Goal: Entertainment & Leisure: Browse casually

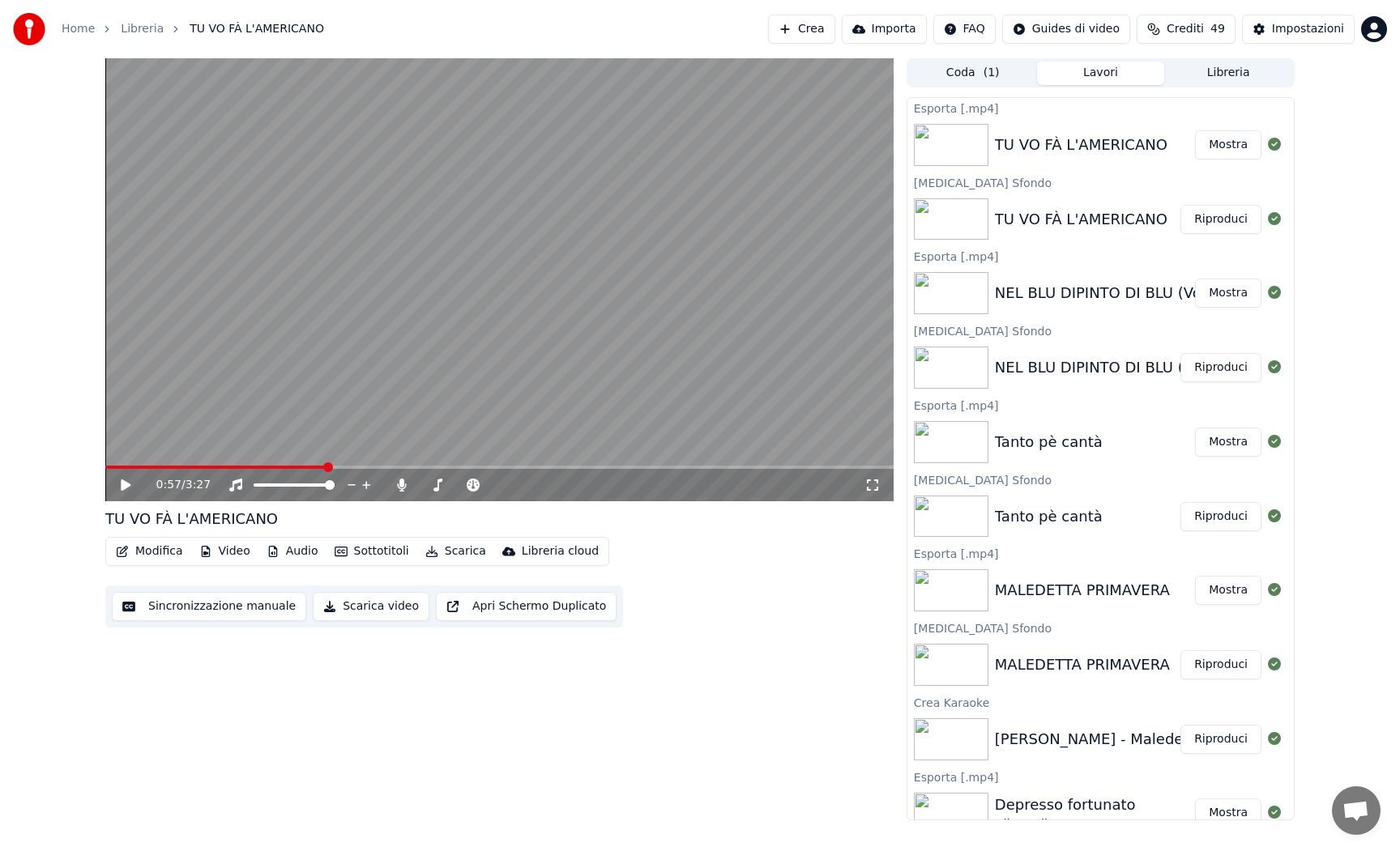
click at [779, 687] on div "0:57 / 3:27 TU VO FÀ L'AMERICANO Modifica Video Audio Sottotitoli Scarica Libre…" at bounding box center [499, 440] width 788 height 763
click at [1215, 303] on button "Mostra" at bounding box center [1228, 293] width 67 height 29
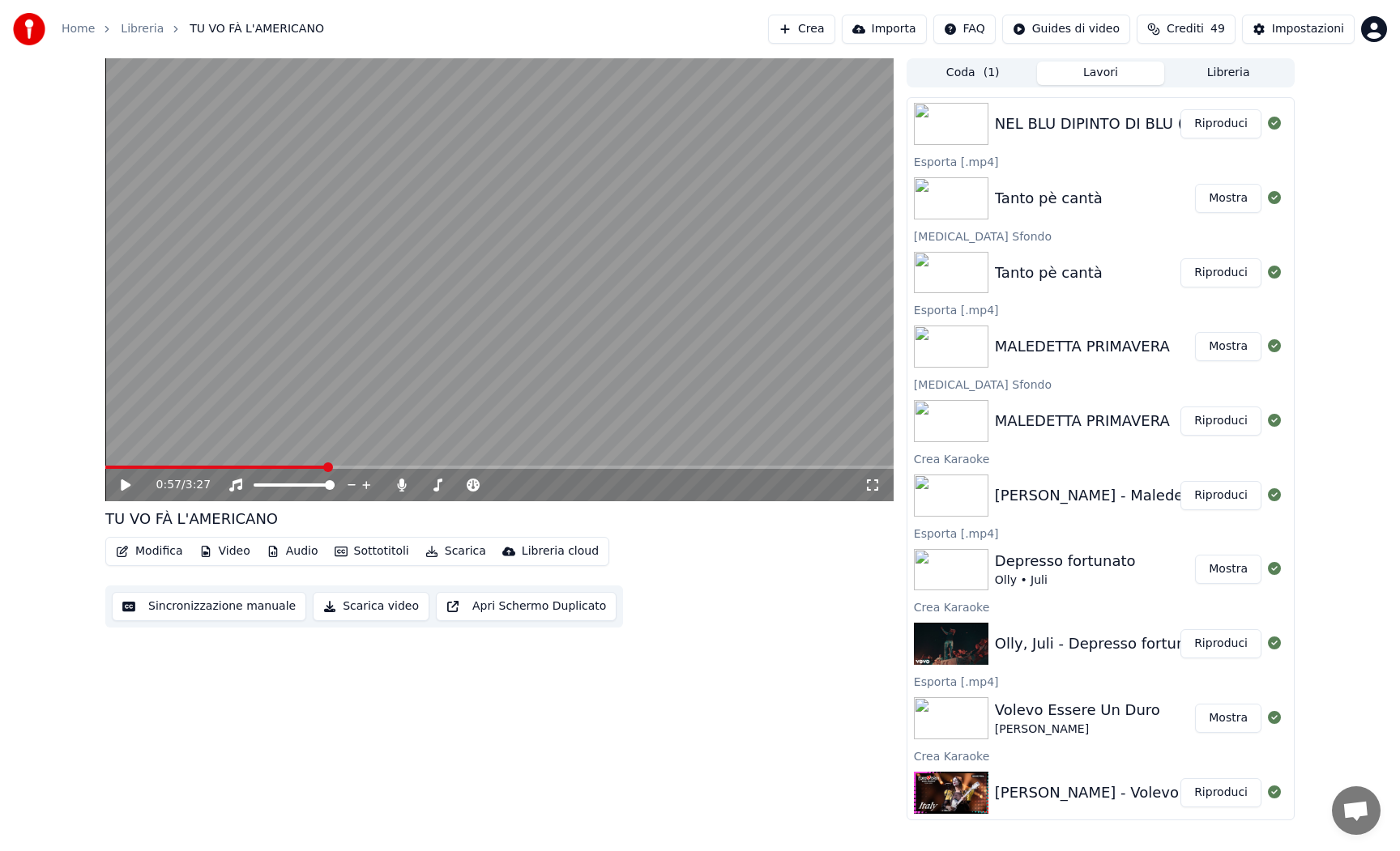
click at [1229, 73] on button "Libreria" at bounding box center [1228, 73] width 128 height 23
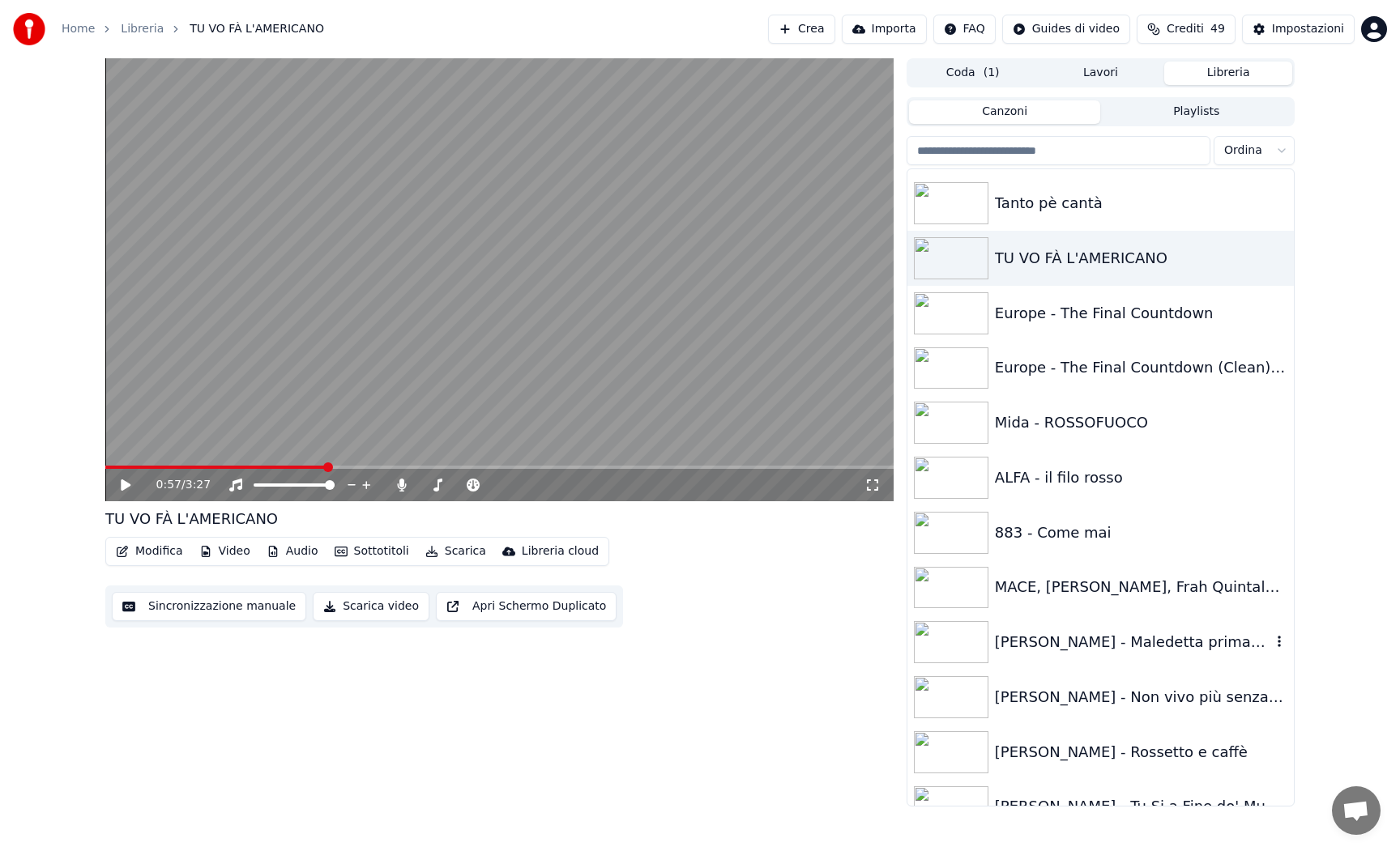
scroll to position [737, 0]
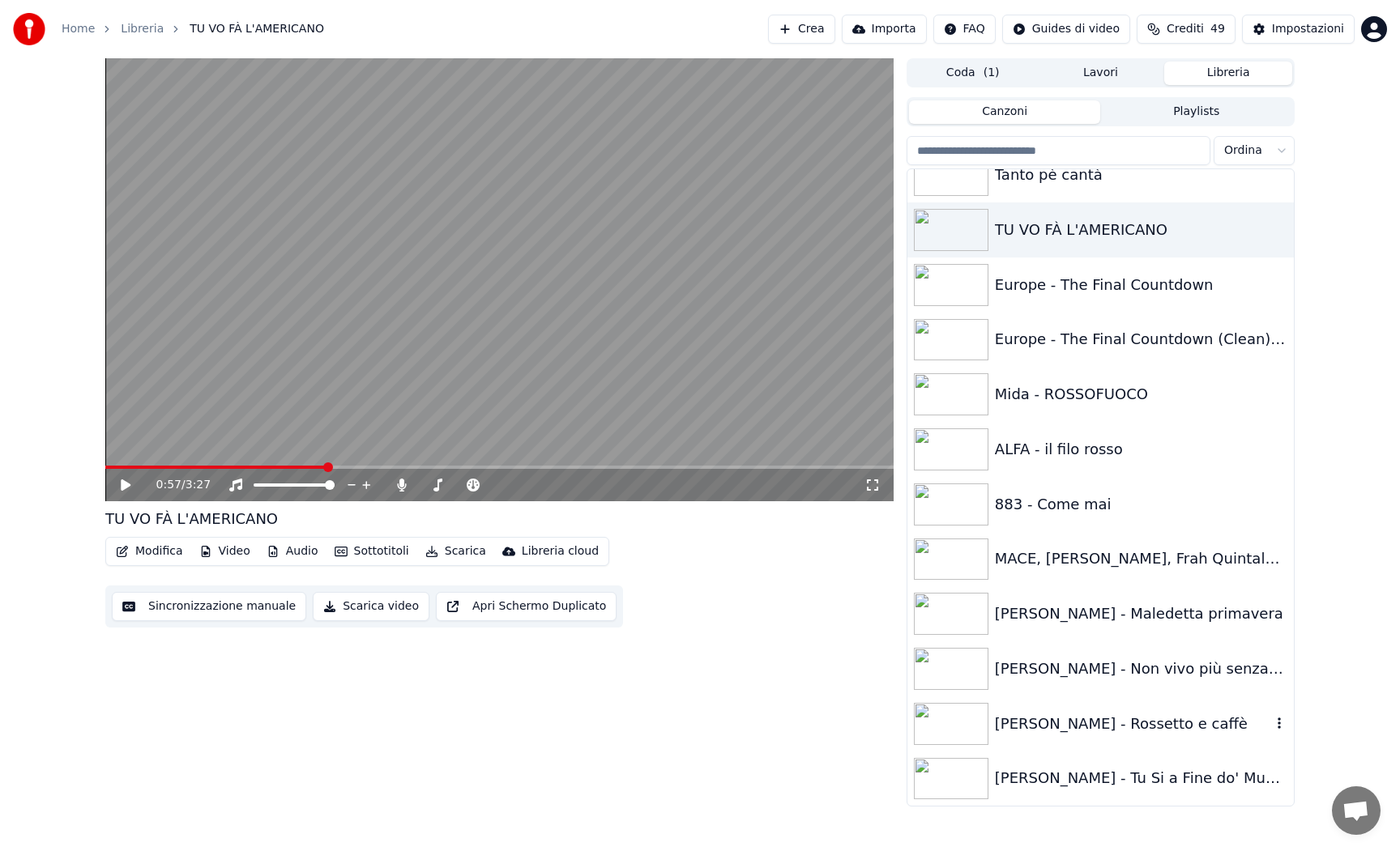
click at [954, 724] on img at bounding box center [951, 724] width 74 height 42
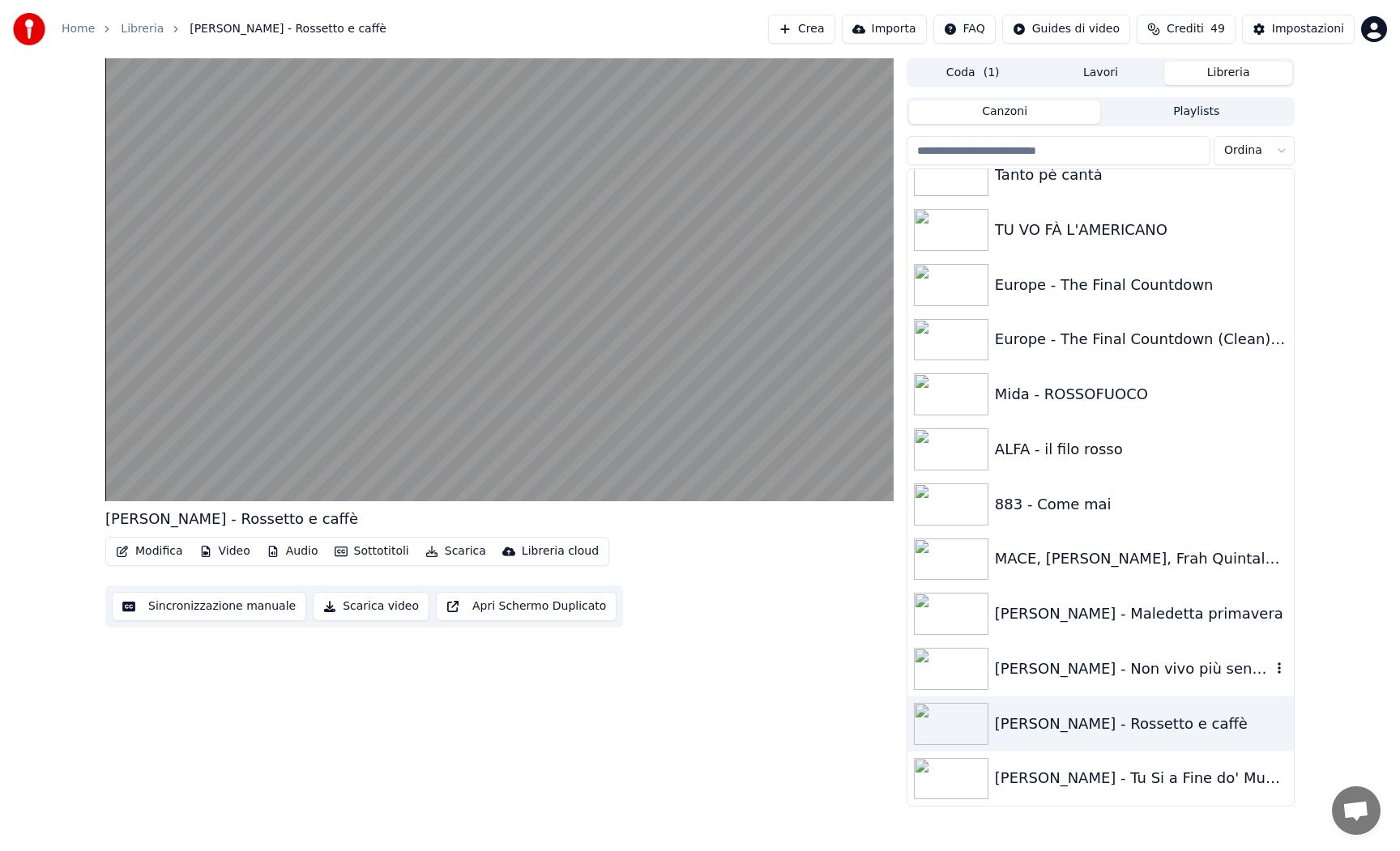
click at [977, 673] on img at bounding box center [951, 669] width 74 height 42
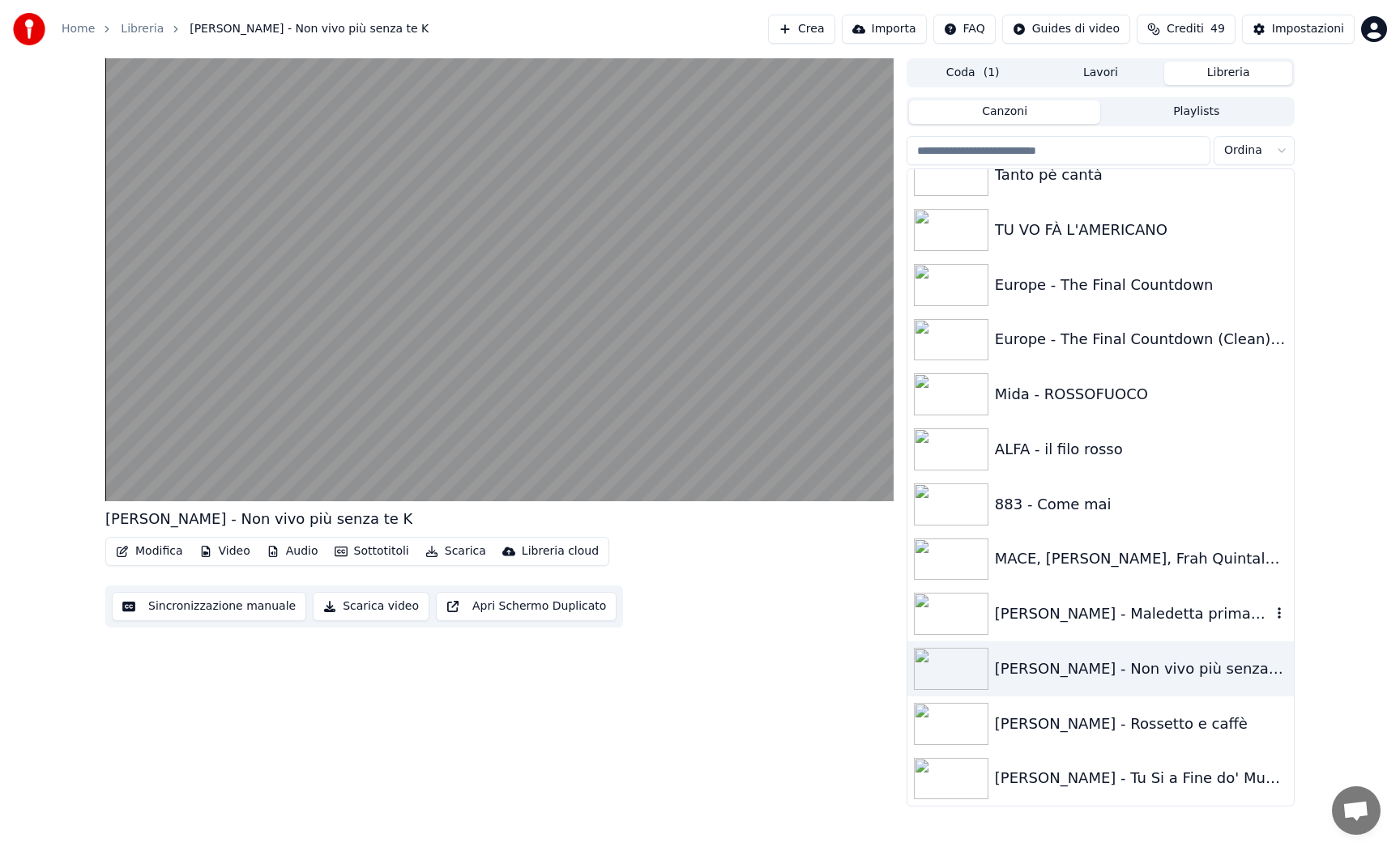
click at [965, 610] on img at bounding box center [951, 613] width 74 height 42
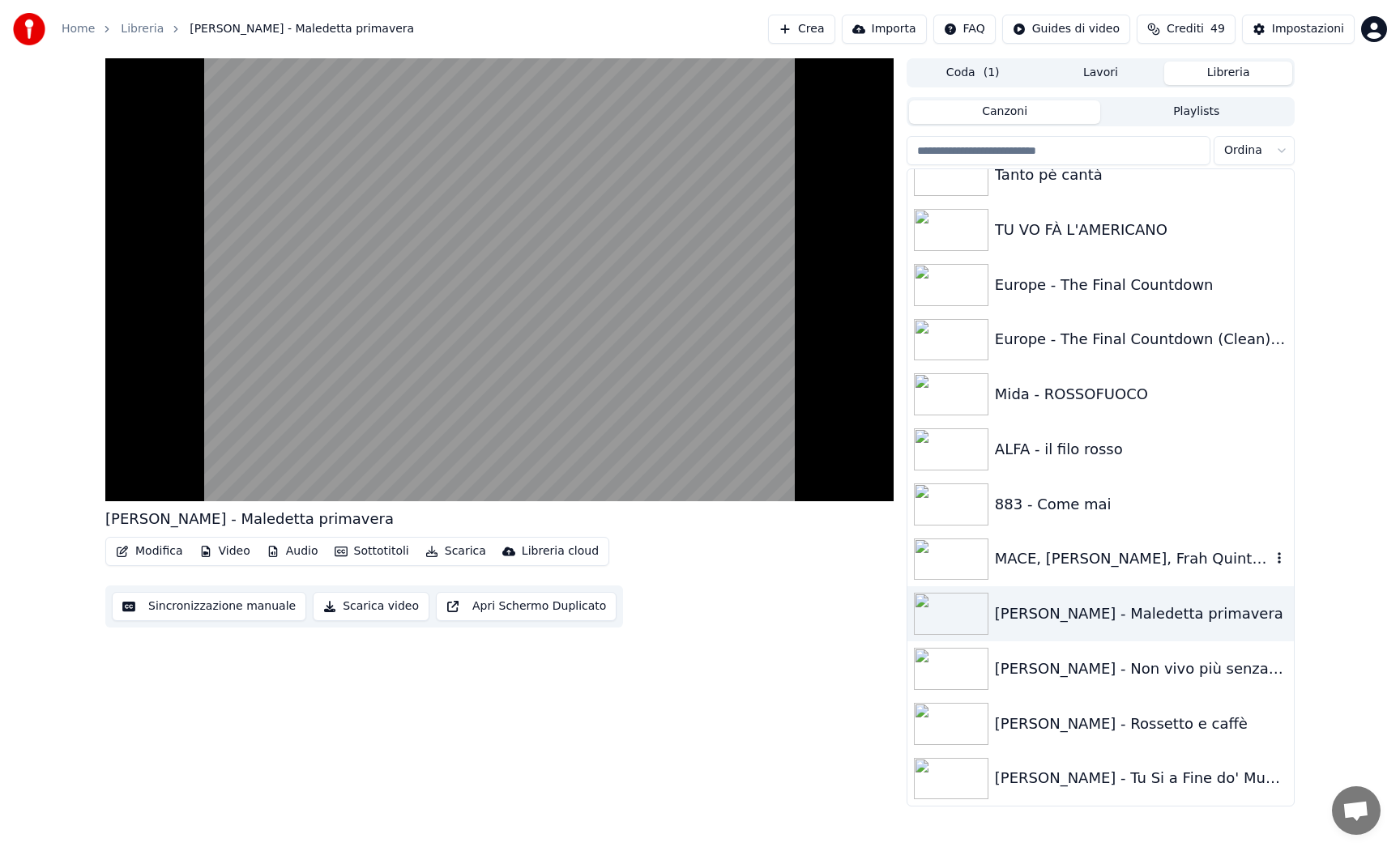
click at [958, 572] on img at bounding box center [951, 560] width 74 height 42
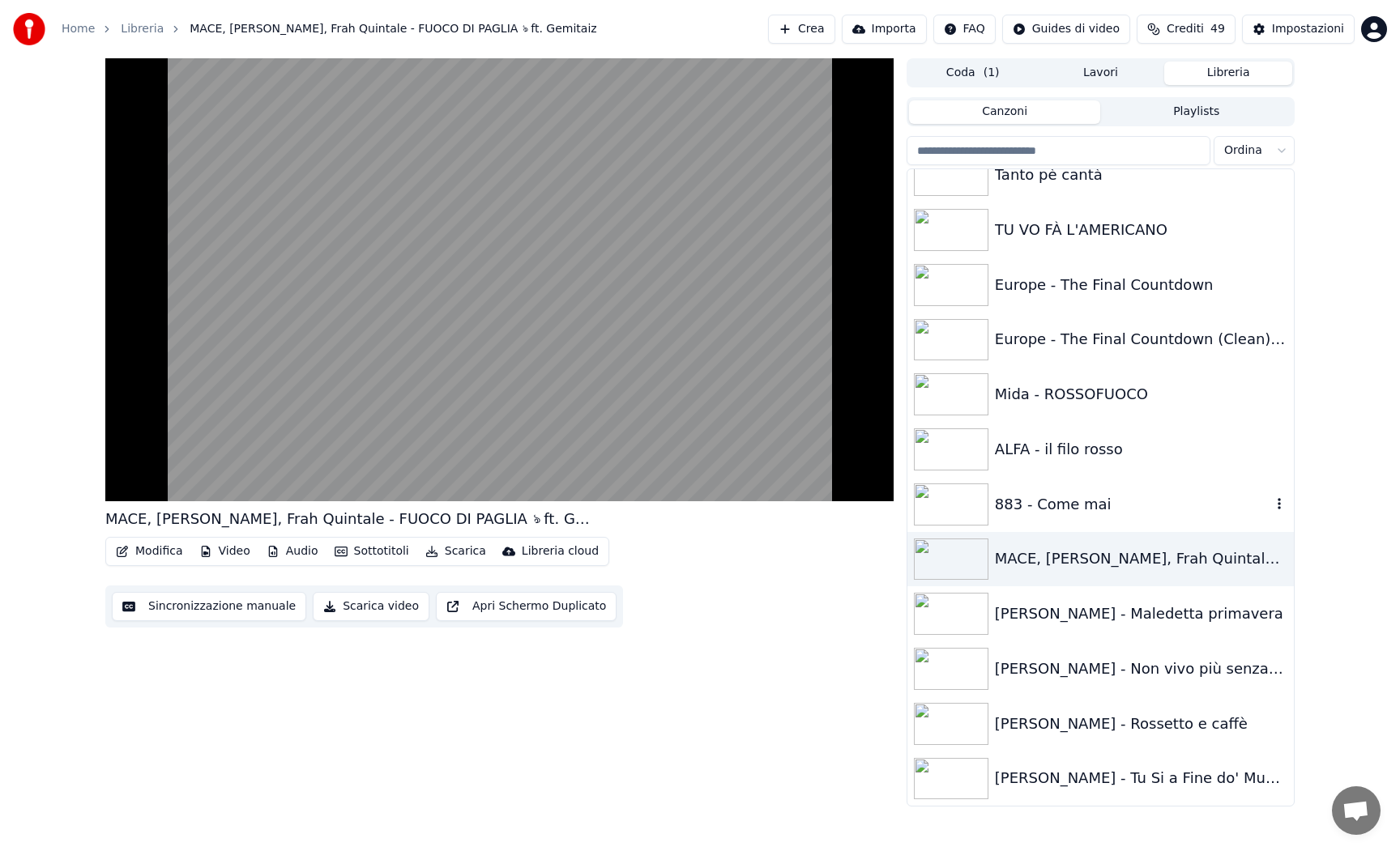
click at [959, 516] on img at bounding box center [951, 504] width 74 height 42
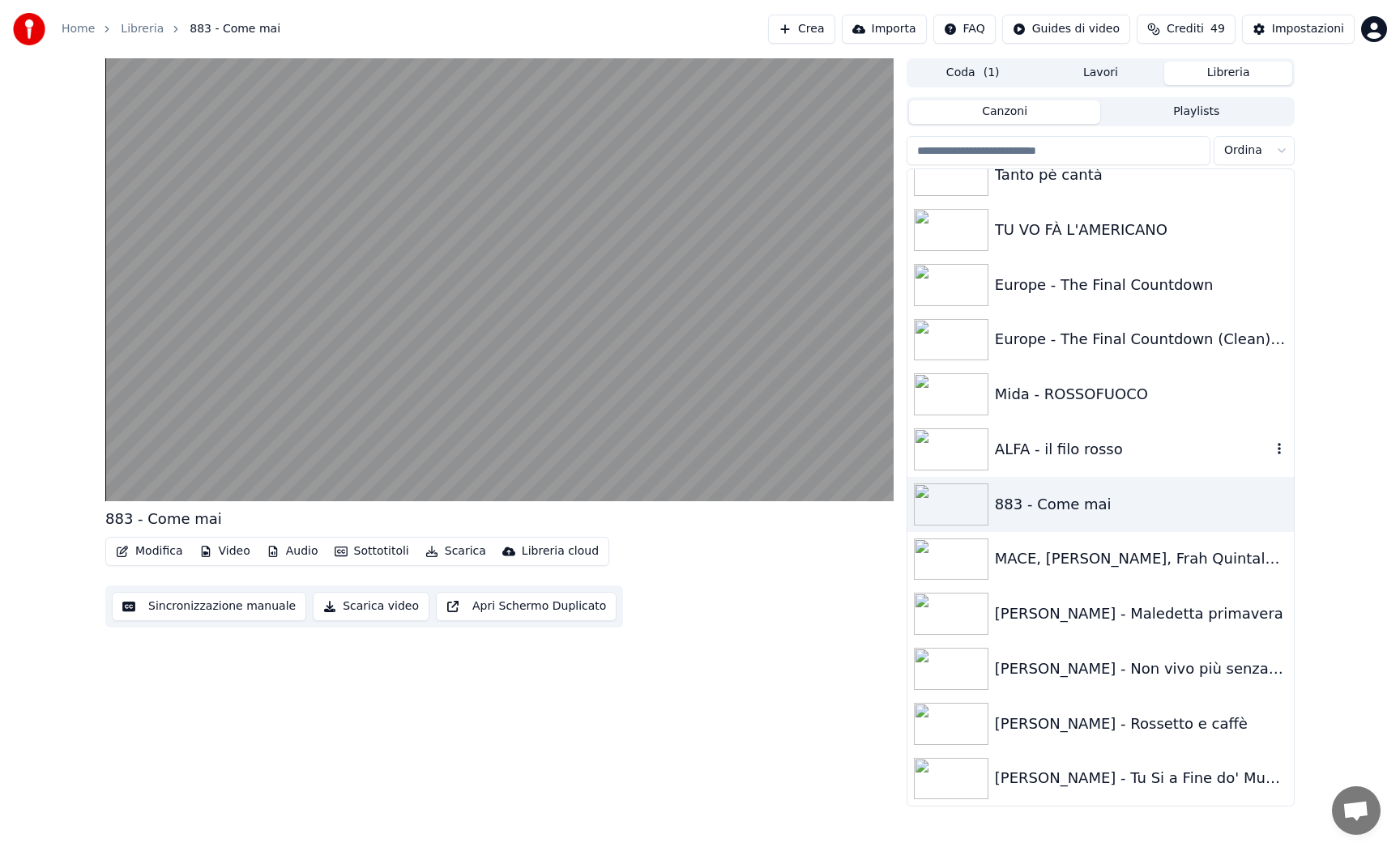
click at [949, 455] on img at bounding box center [951, 449] width 74 height 42
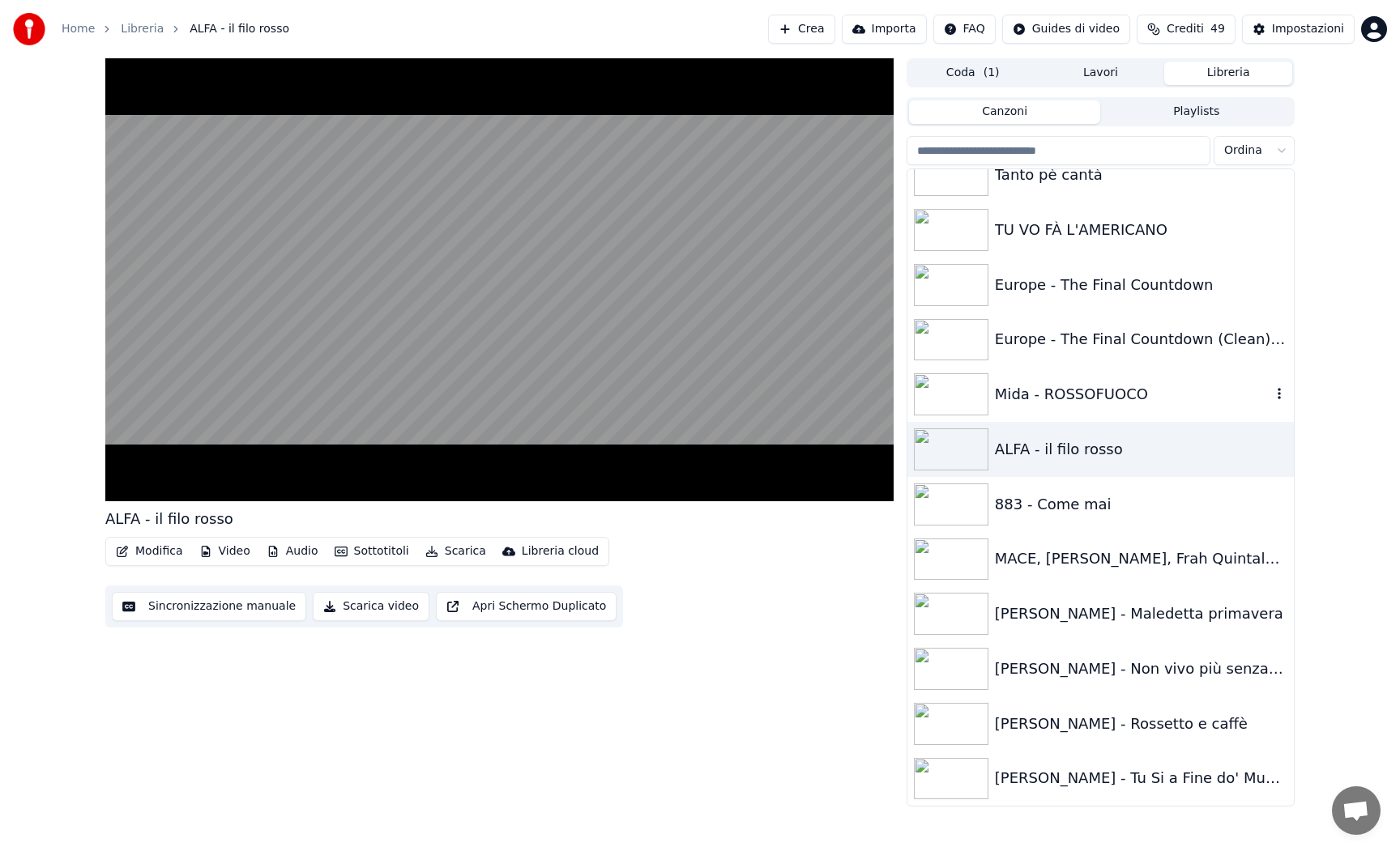
click at [941, 386] on img at bounding box center [951, 395] width 74 height 42
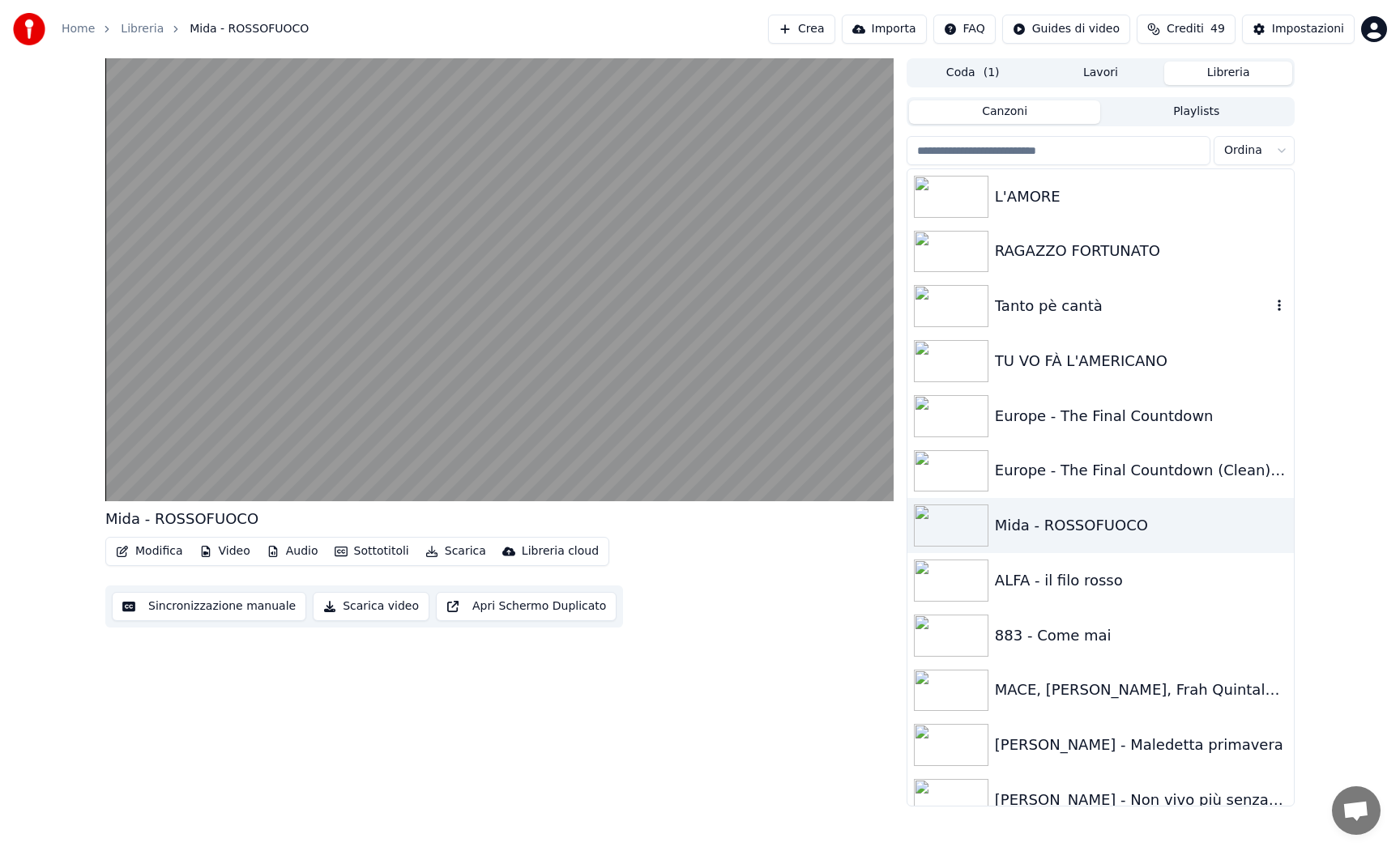
scroll to position [564, 0]
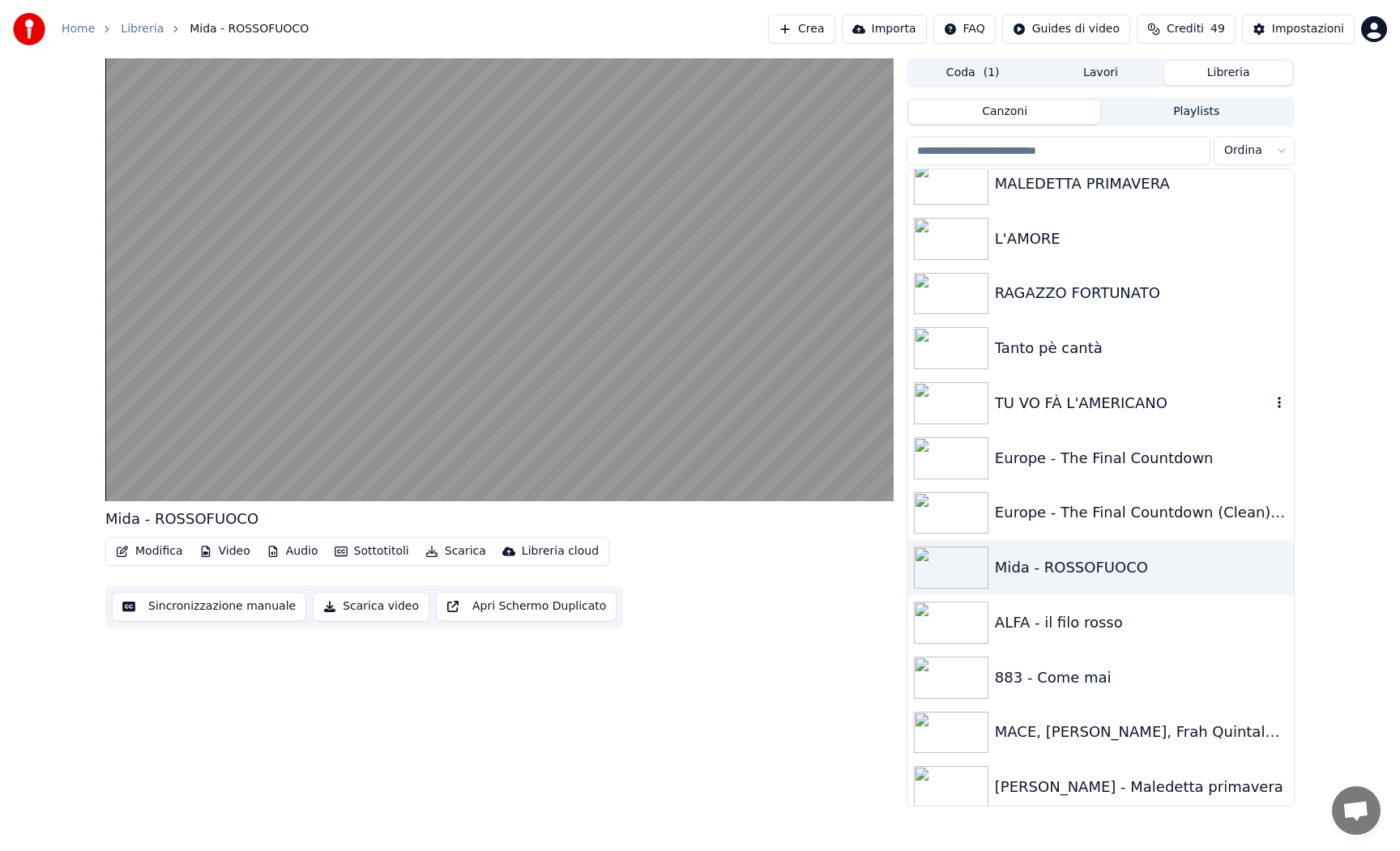
click at [946, 394] on img at bounding box center [951, 403] width 74 height 42
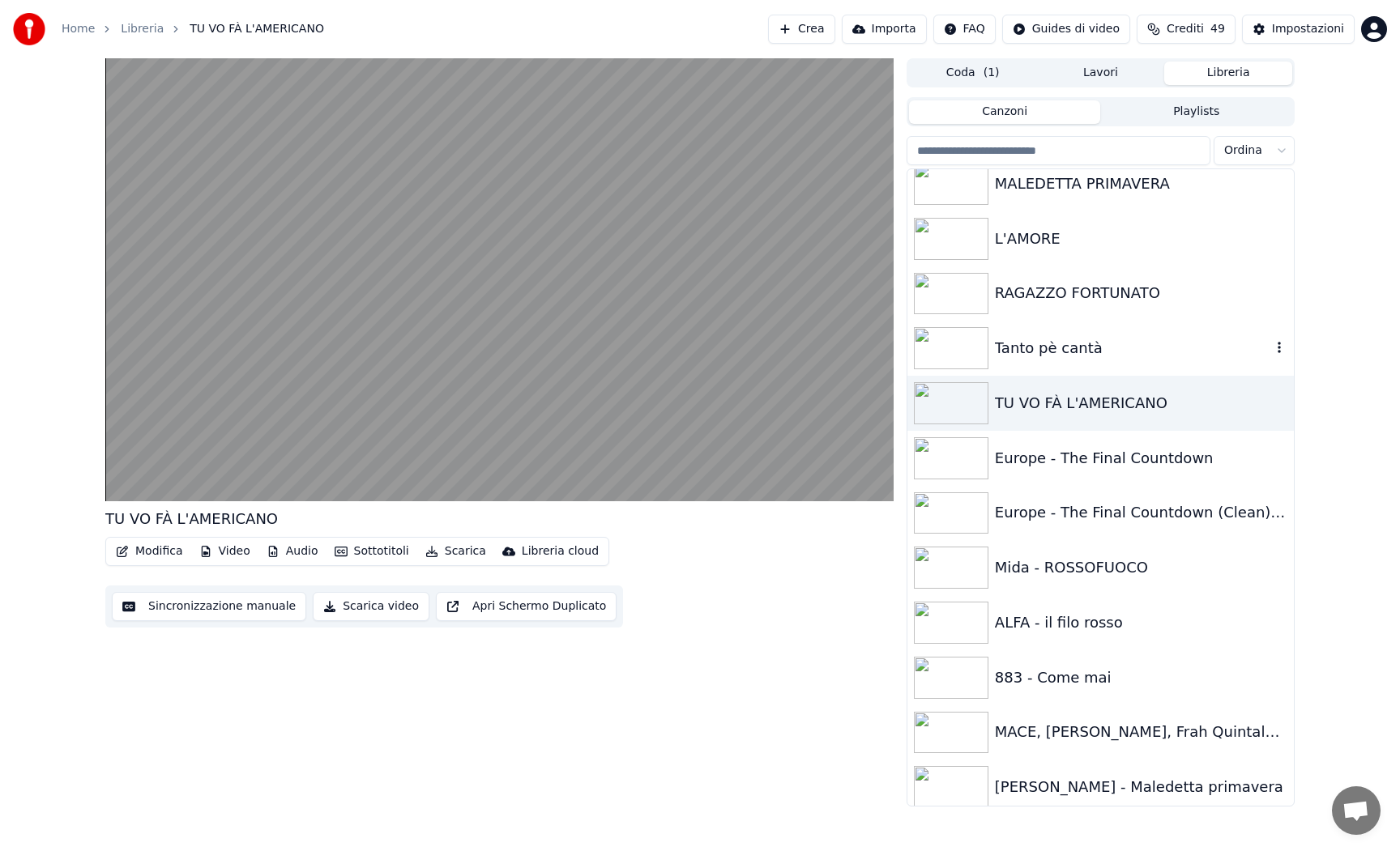
click at [953, 363] on img at bounding box center [951, 348] width 74 height 42
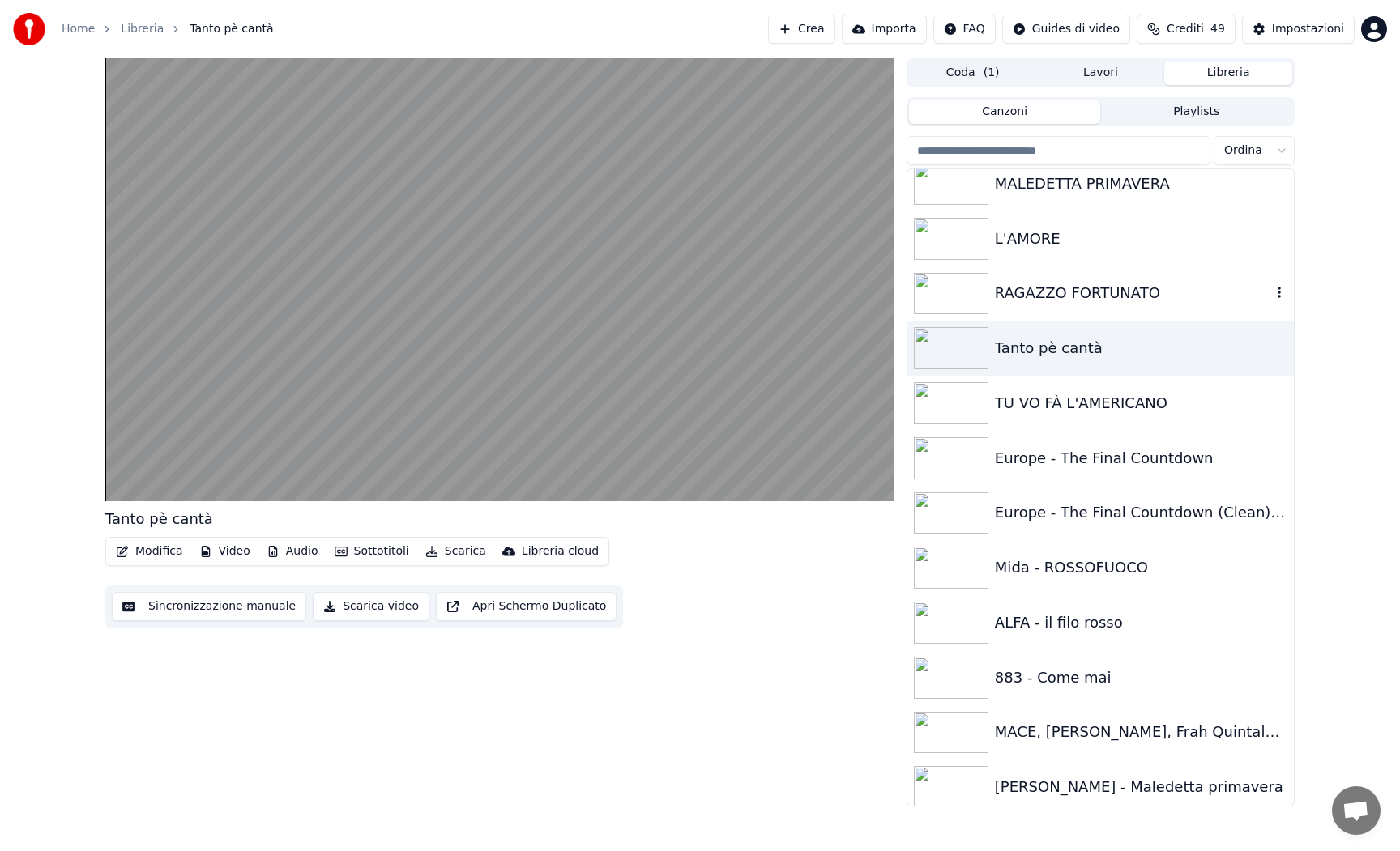
click at [954, 304] on img at bounding box center [951, 294] width 74 height 42
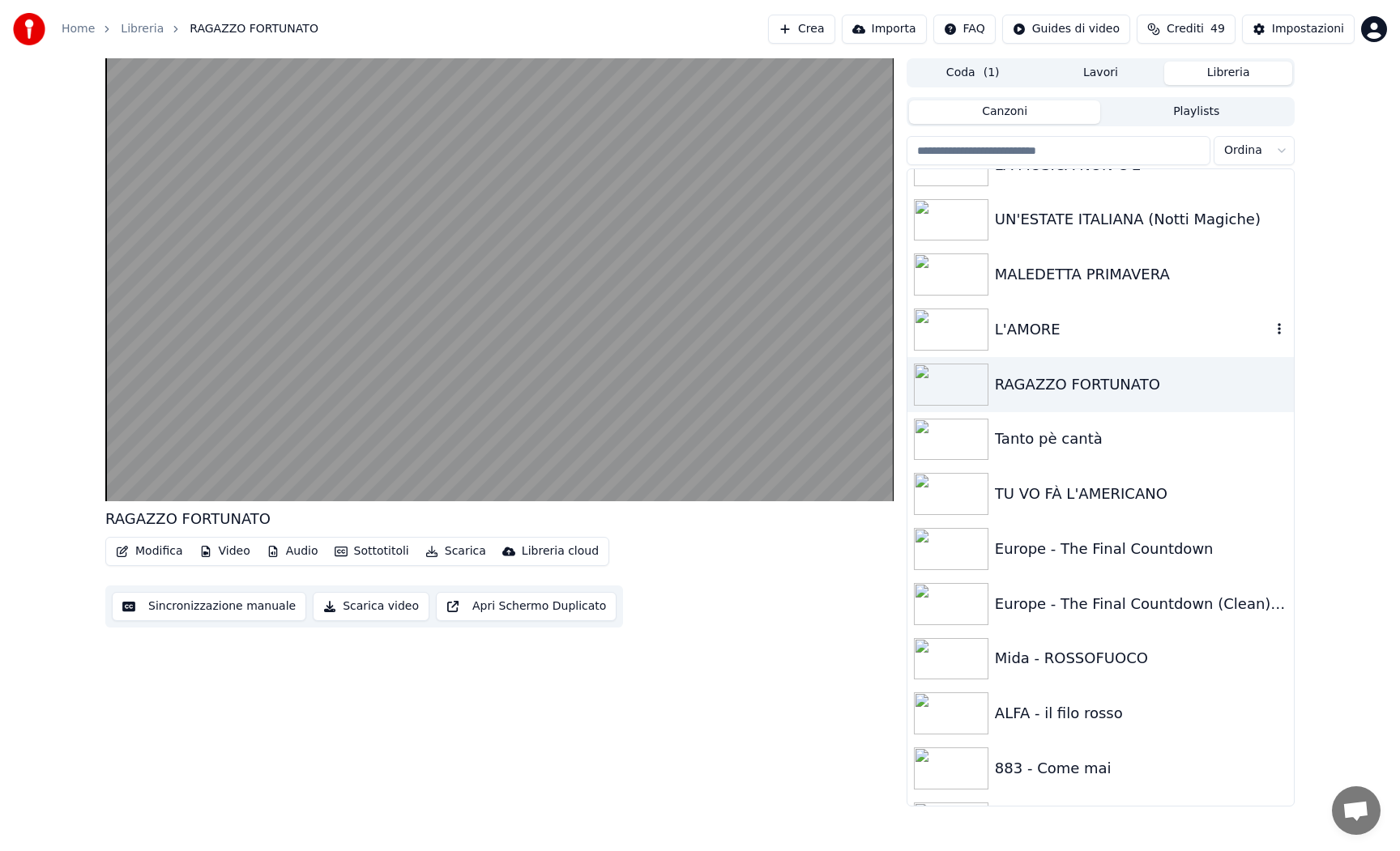
scroll to position [471, 0]
click at [954, 333] on img at bounding box center [951, 331] width 74 height 42
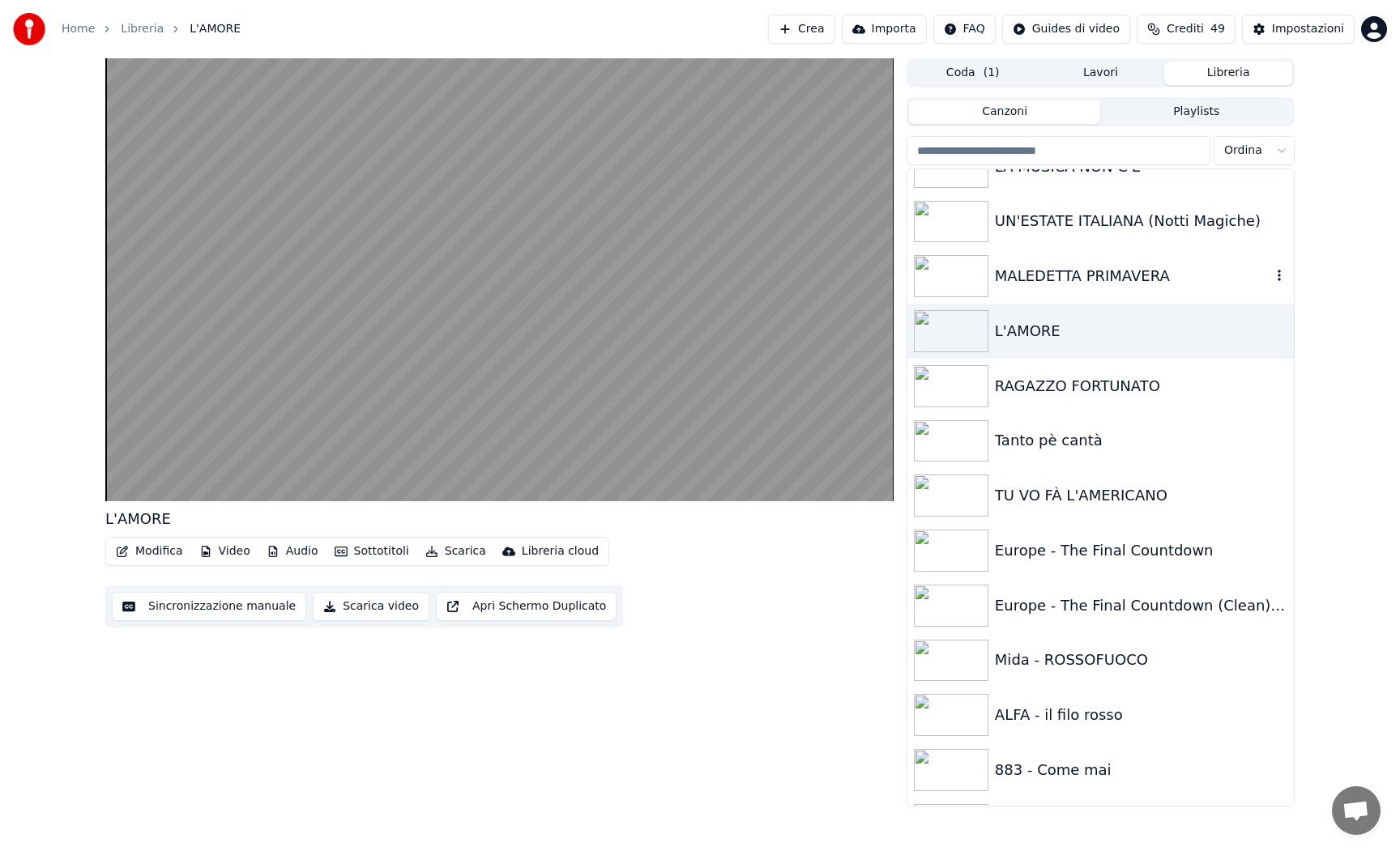
click at [941, 271] on img at bounding box center [951, 276] width 74 height 42
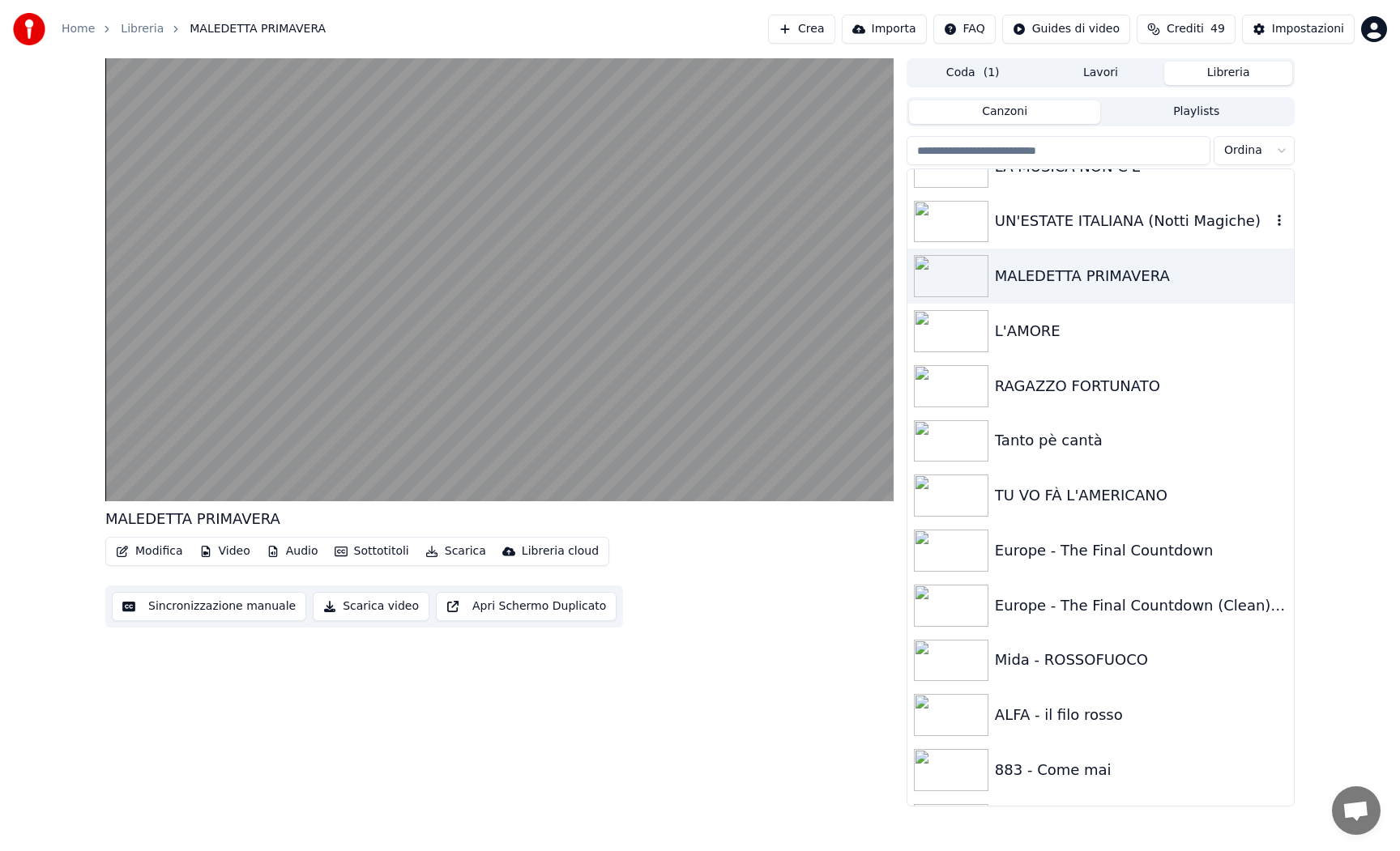
click at [941, 231] on img at bounding box center [951, 222] width 74 height 42
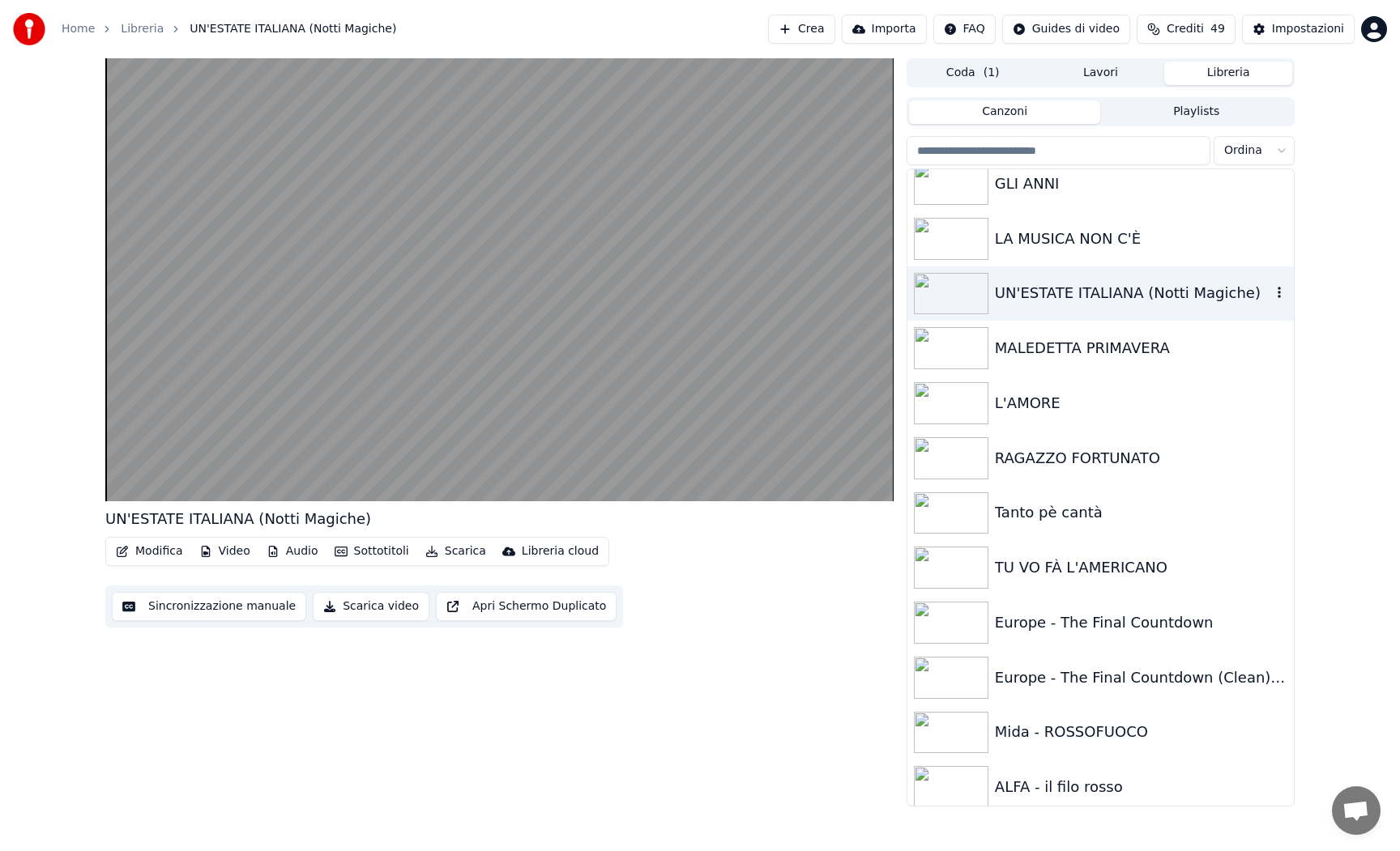
scroll to position [393, 0]
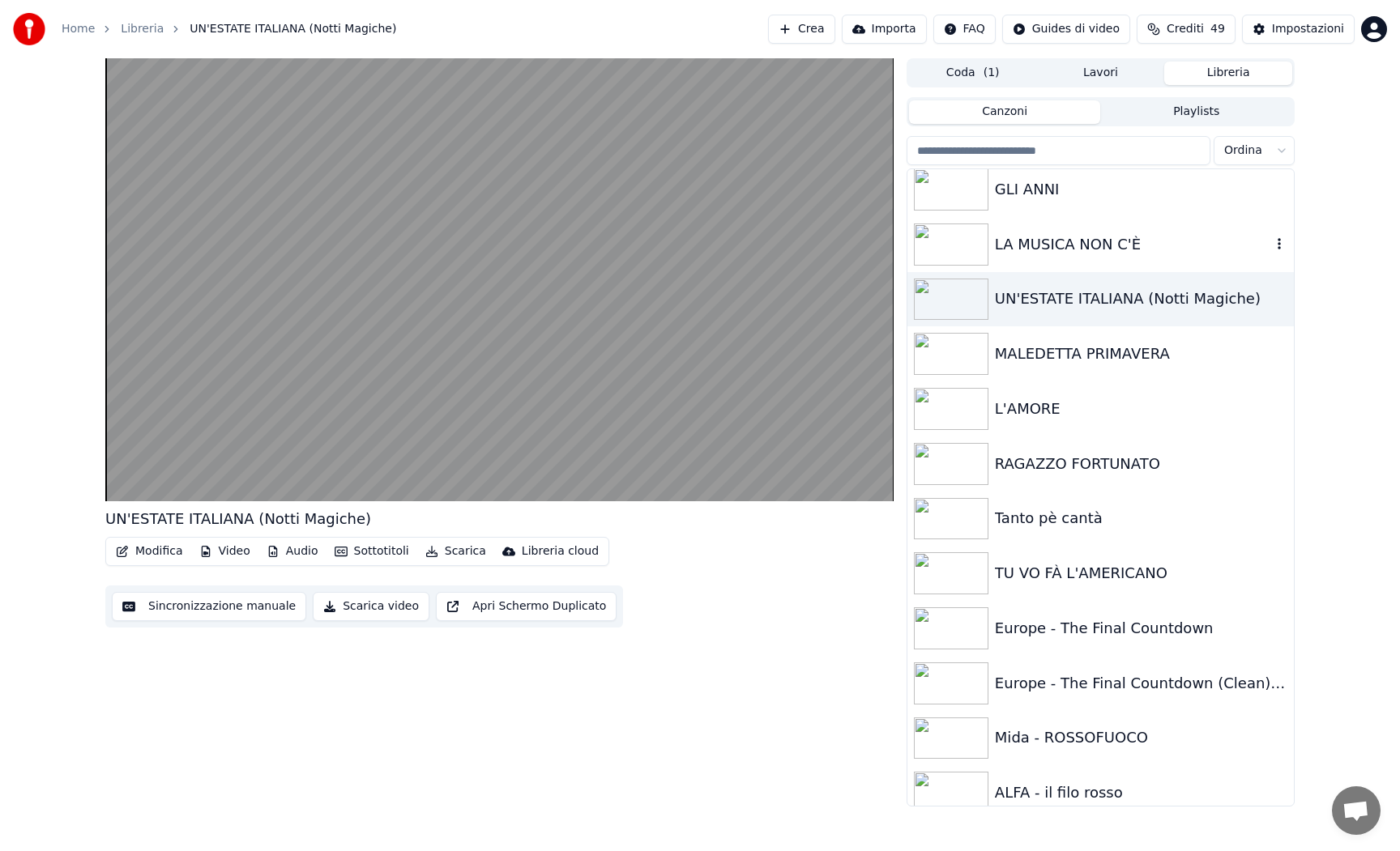
click at [941, 231] on img at bounding box center [951, 244] width 74 height 42
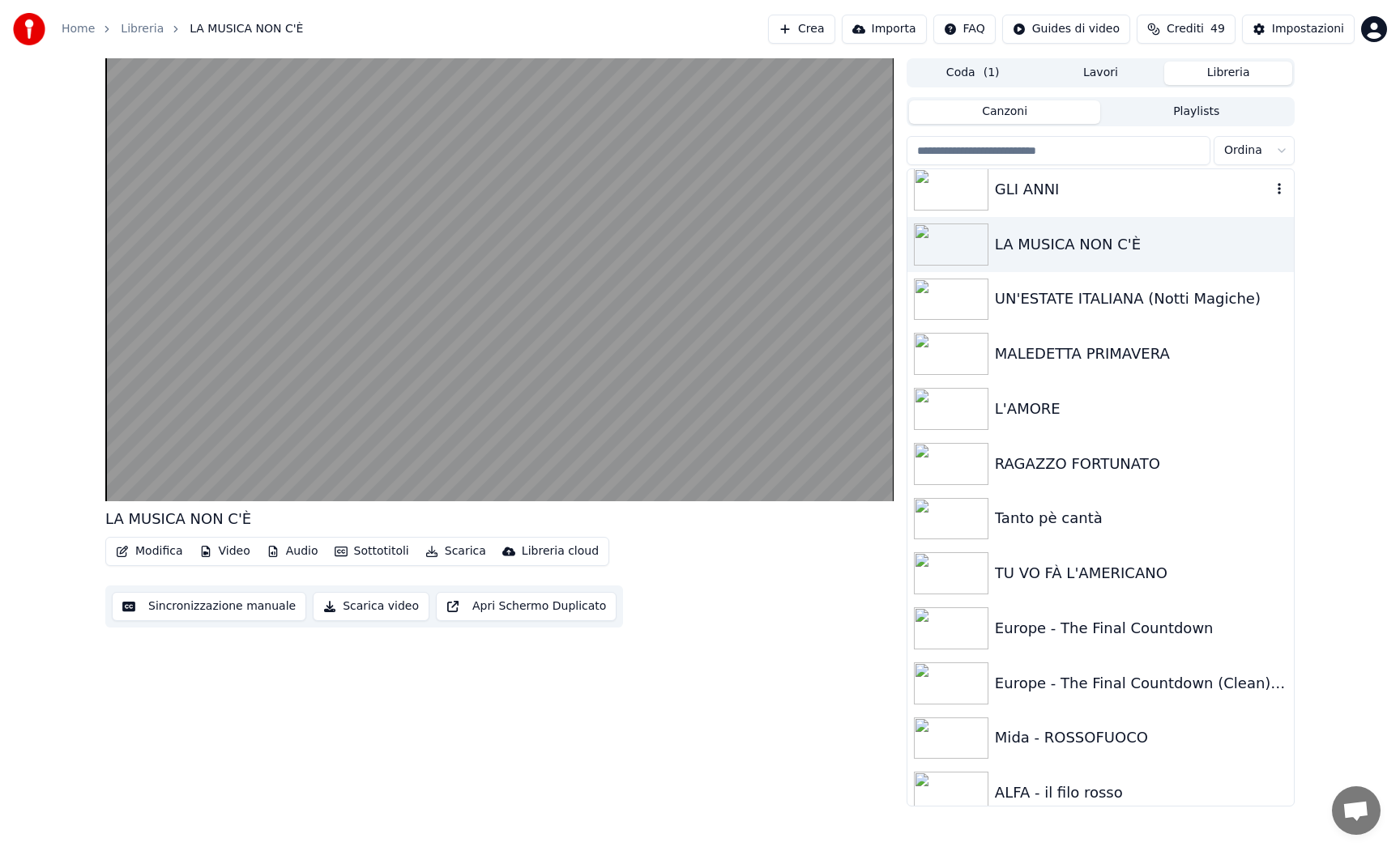
click at [945, 194] on img at bounding box center [951, 189] width 74 height 42
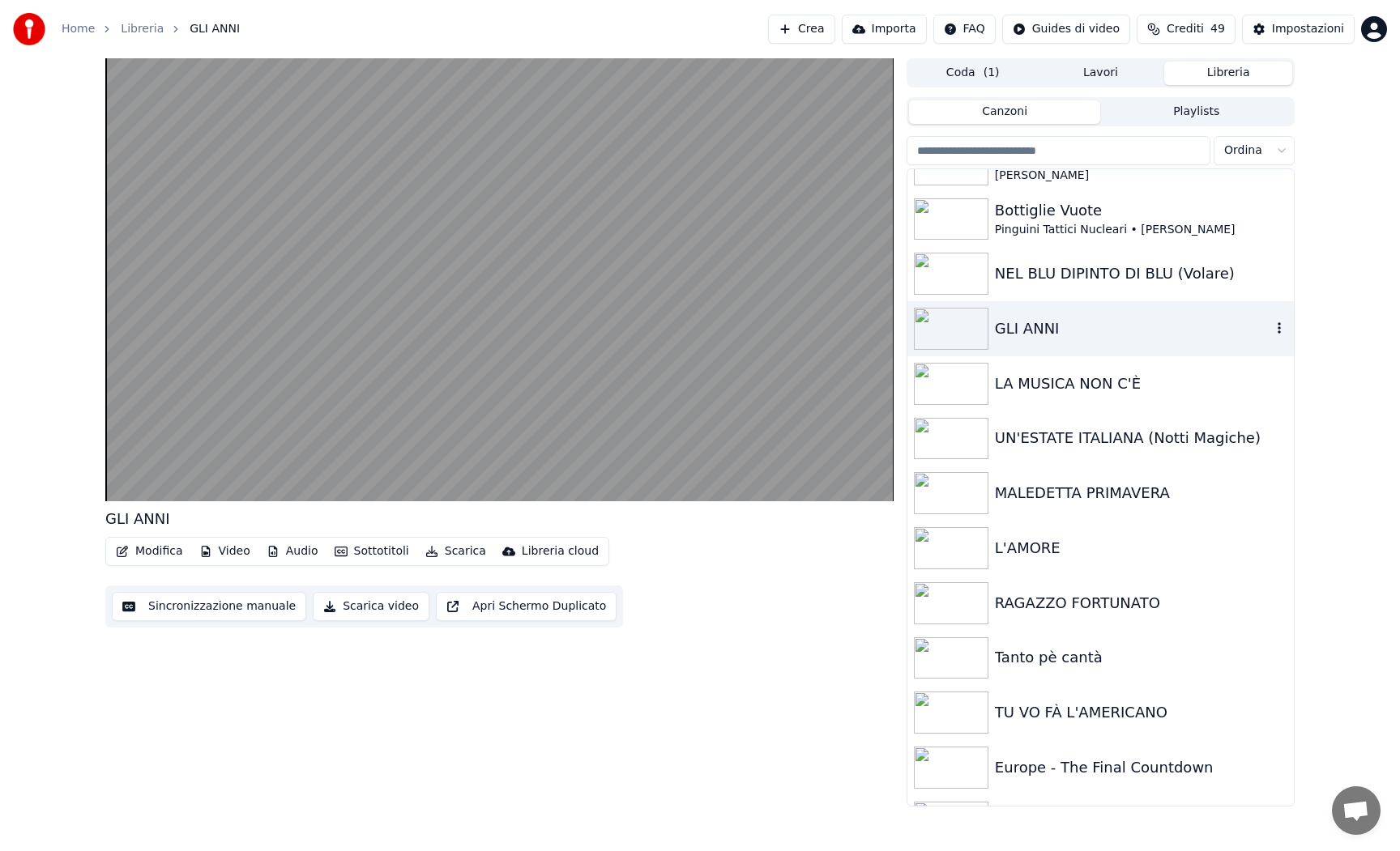
scroll to position [250, 0]
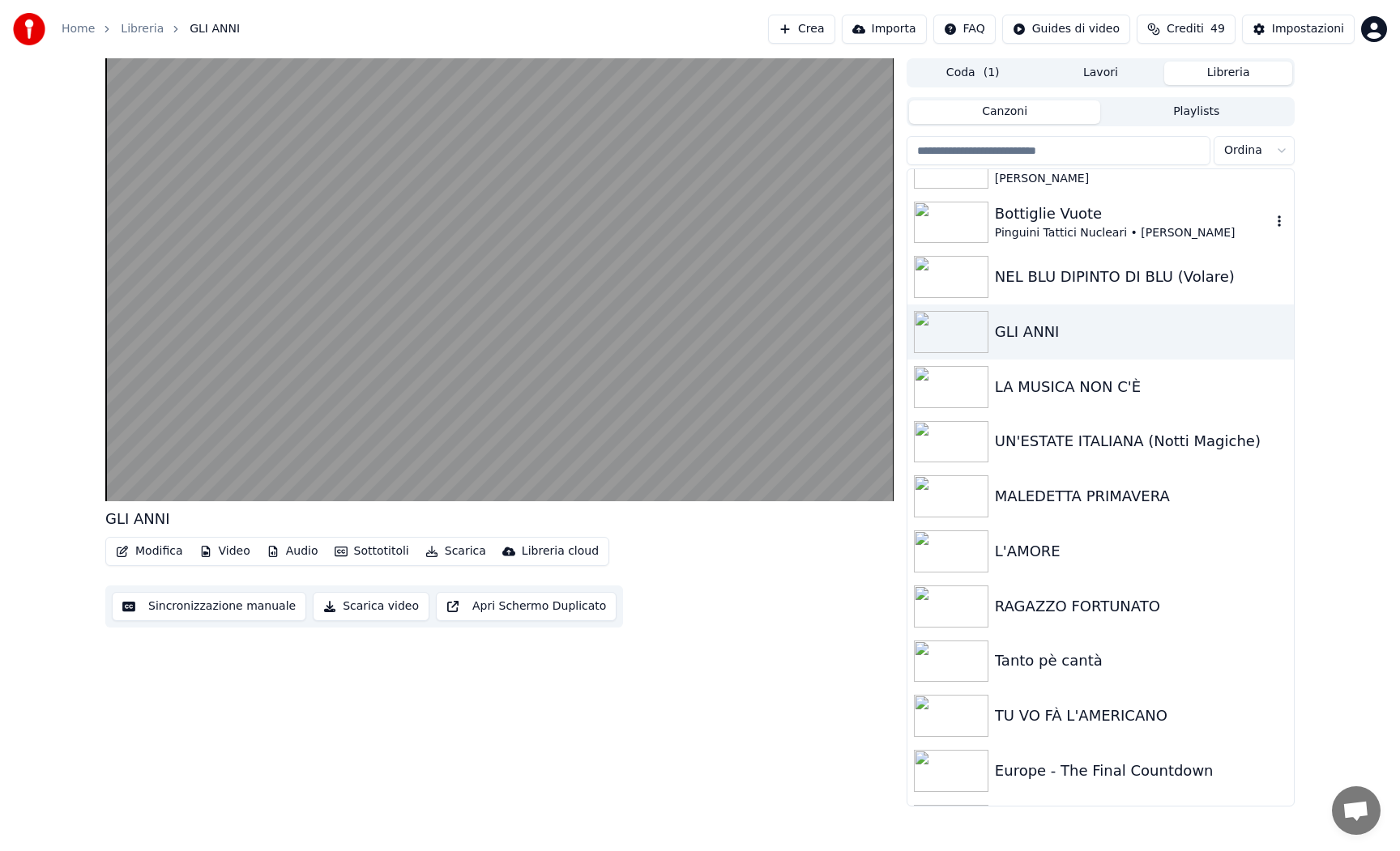
click at [959, 236] on img at bounding box center [951, 223] width 74 height 42
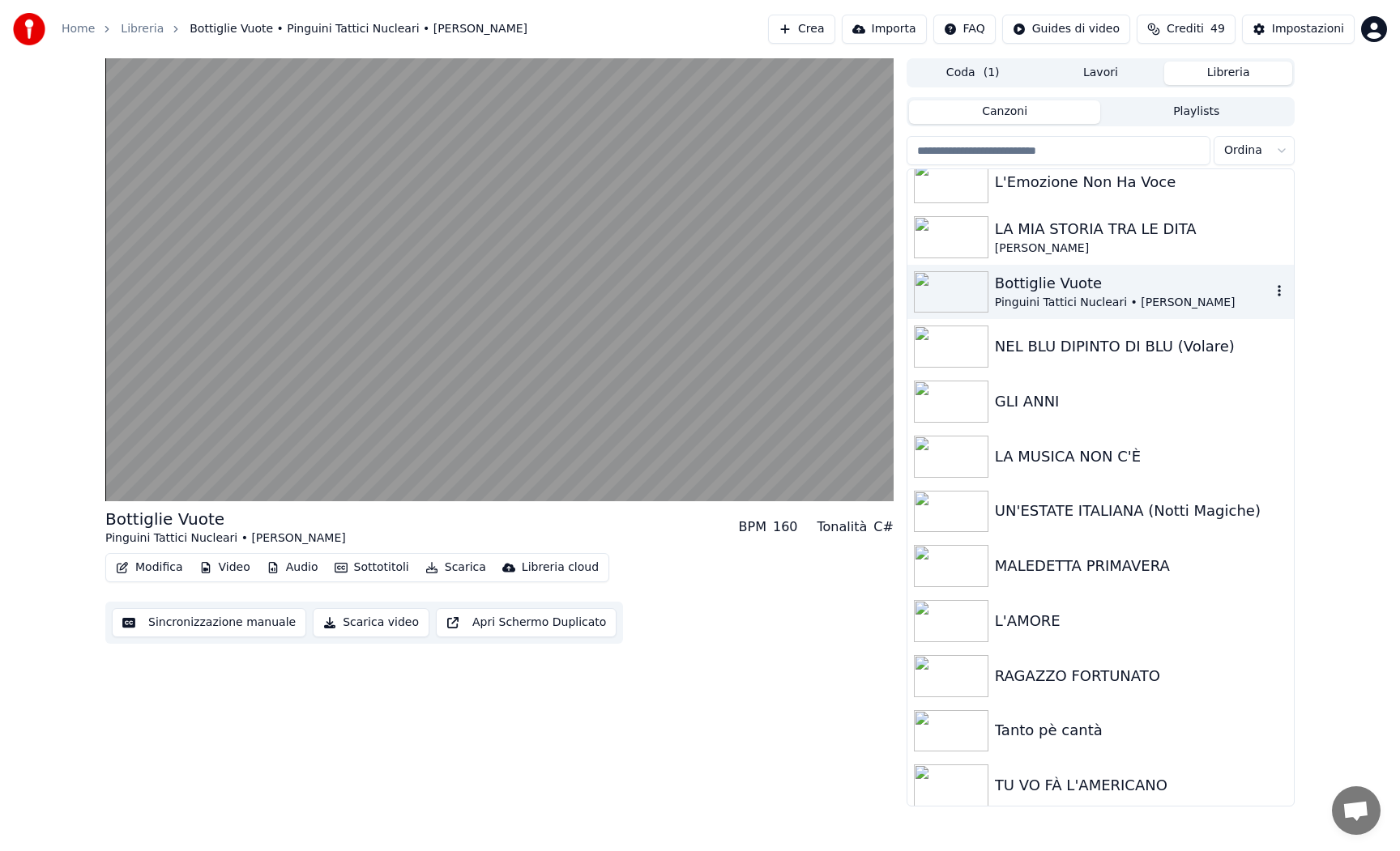
scroll to position [180, 0]
click at [959, 236] on img at bounding box center [951, 236] width 74 height 42
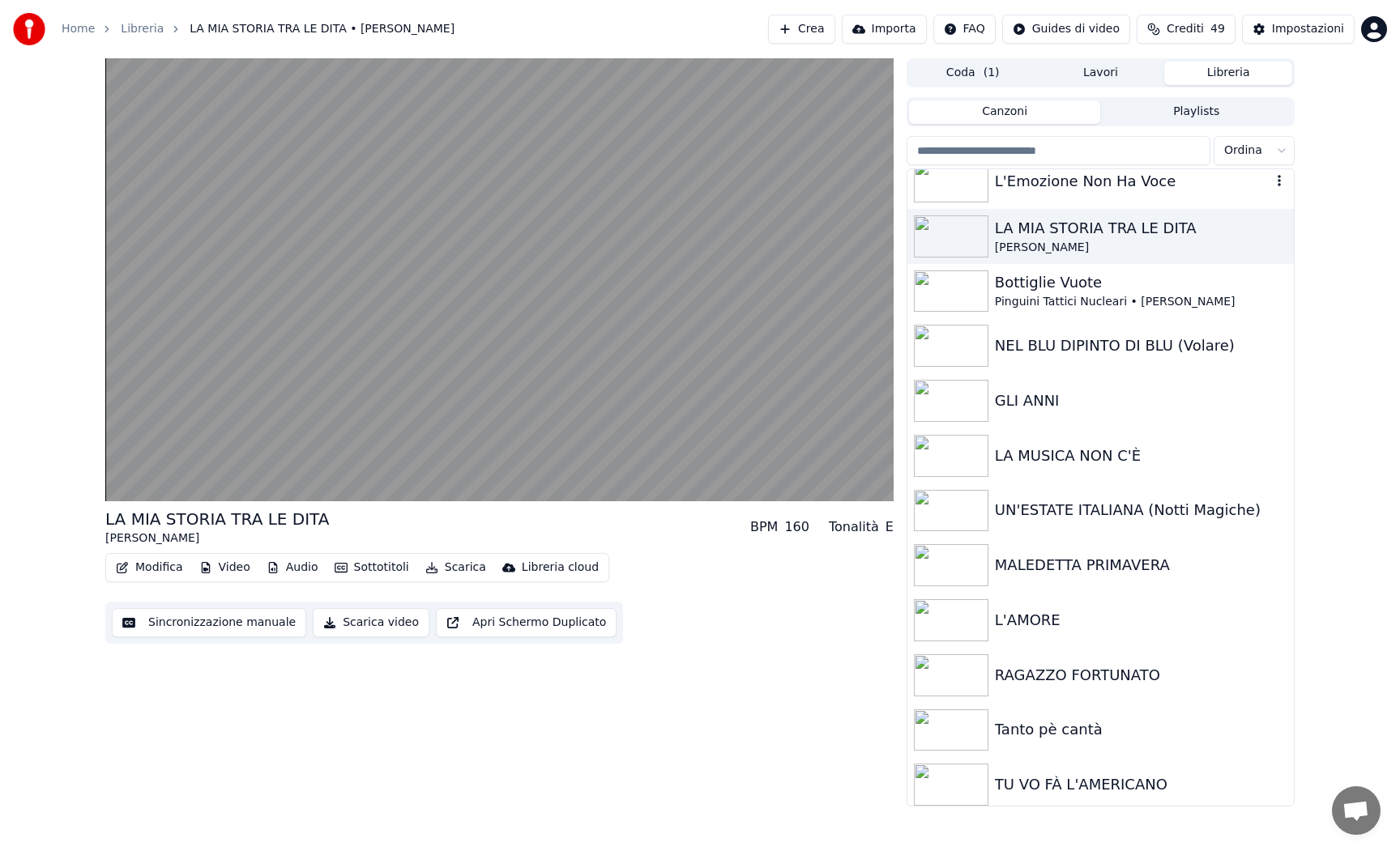
click at [961, 184] on img at bounding box center [951, 181] width 74 height 42
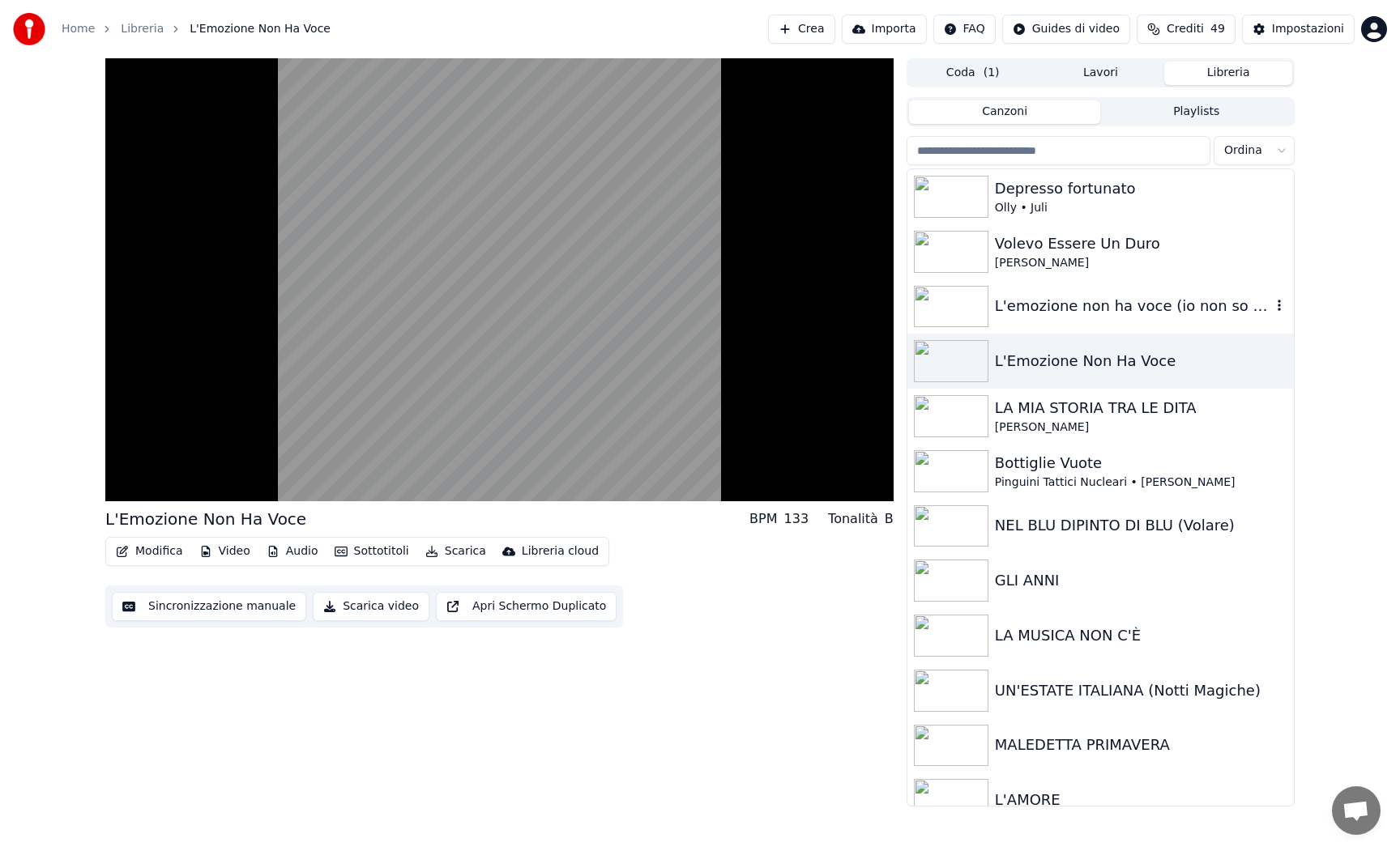
click at [953, 311] on img at bounding box center [951, 306] width 74 height 42
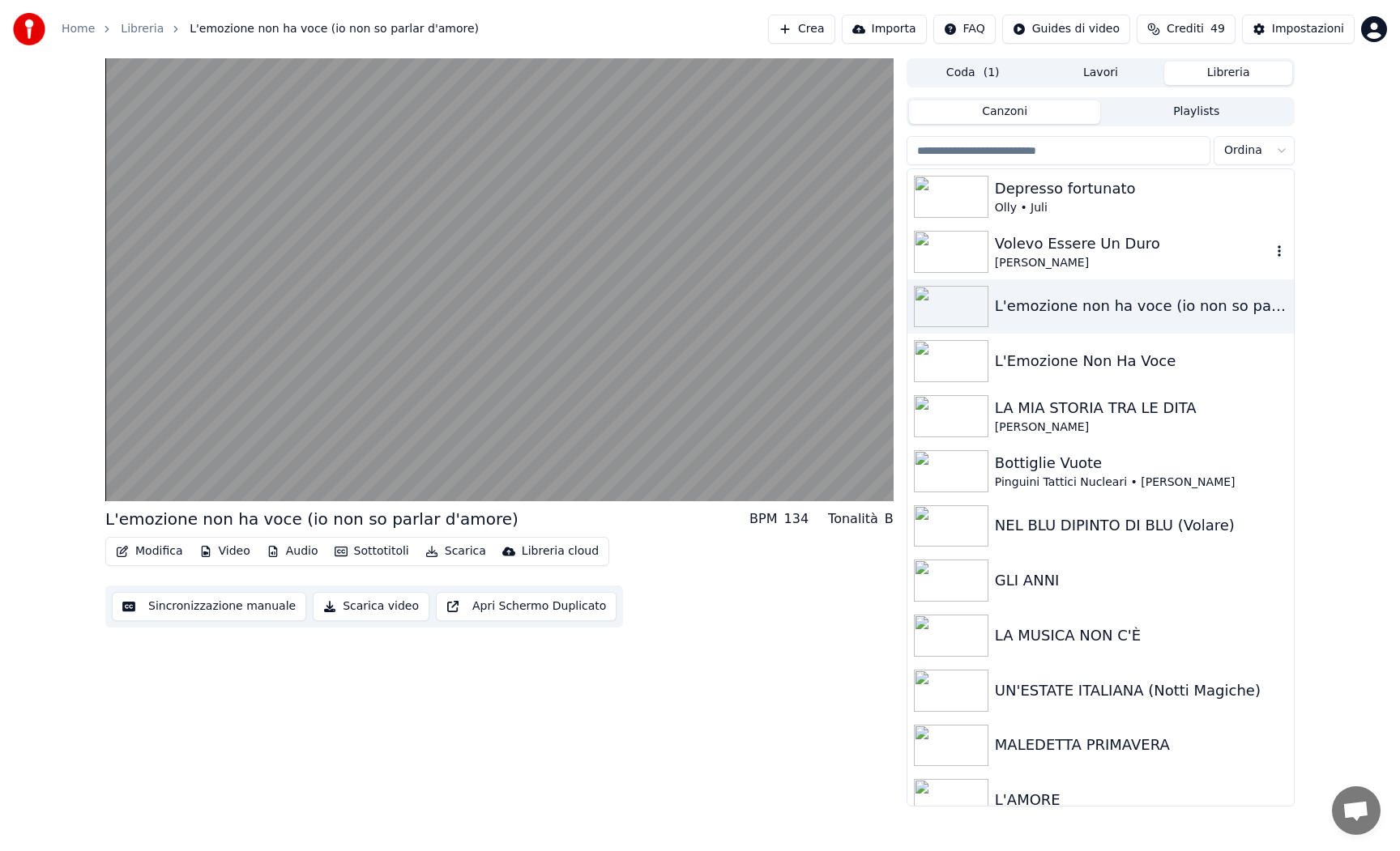
click at [955, 253] on img at bounding box center [951, 252] width 74 height 42
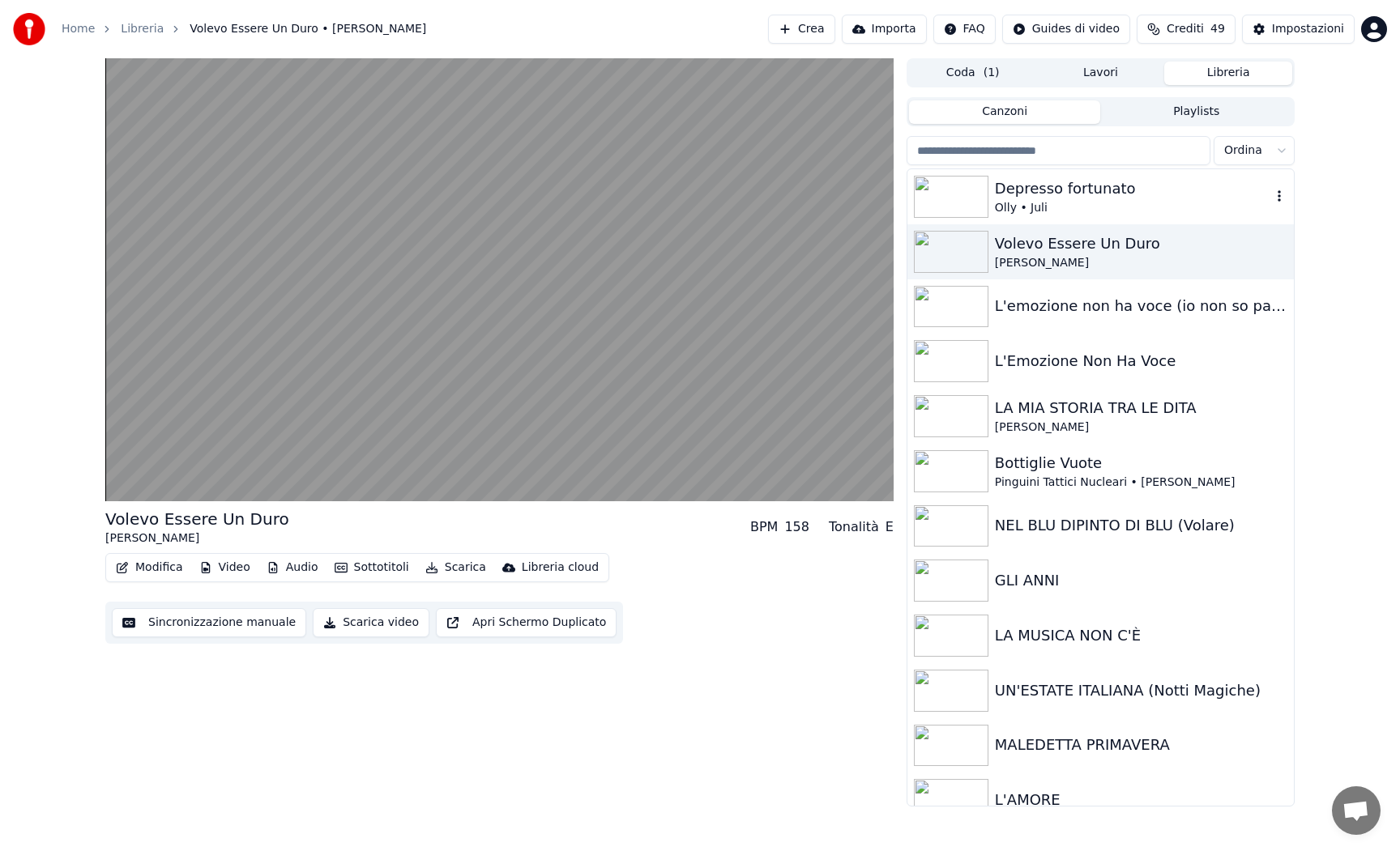
click at [954, 208] on img at bounding box center [951, 196] width 74 height 42
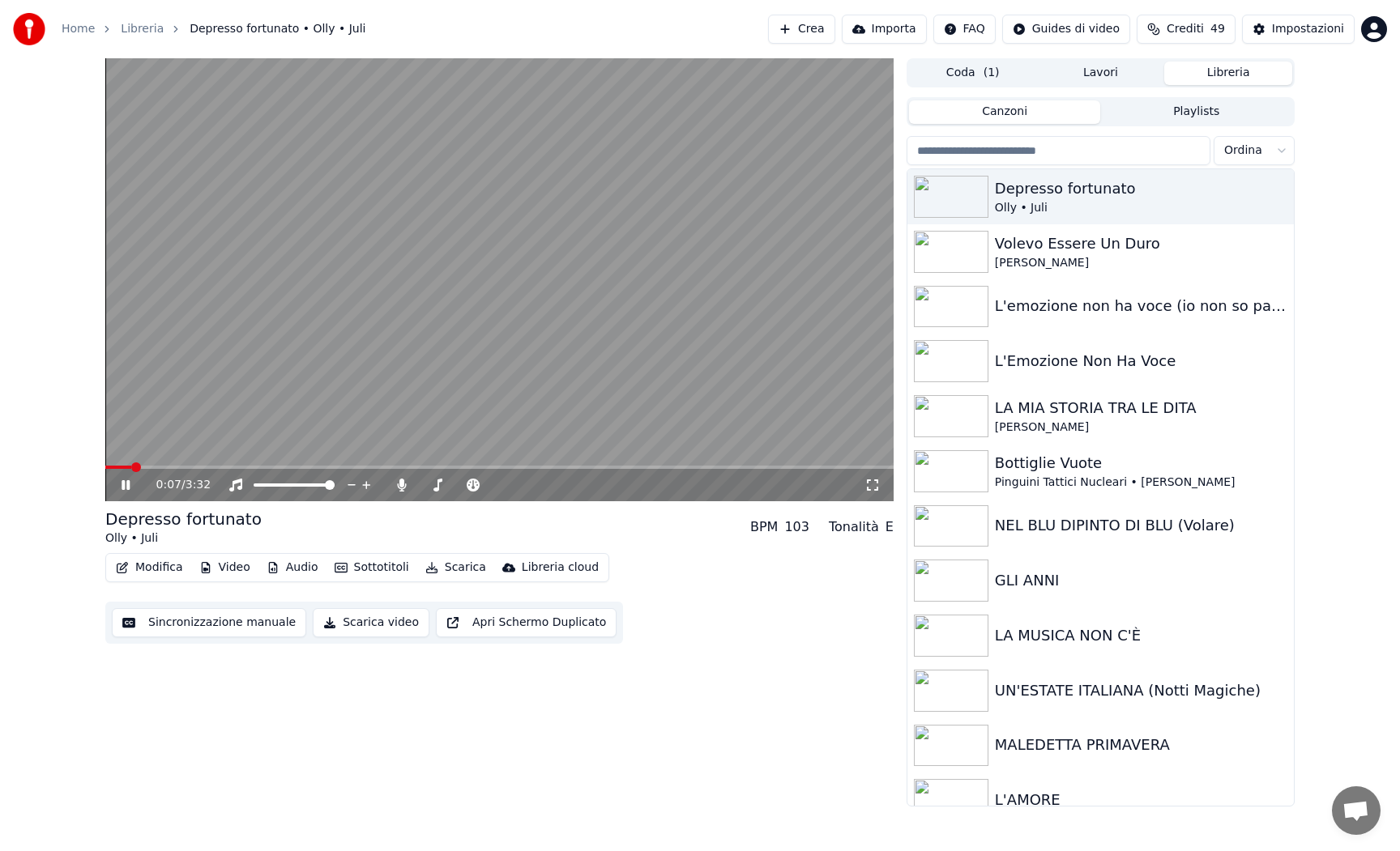
click at [121, 486] on icon at bounding box center [125, 485] width 8 height 9
